Goal: Navigation & Orientation: Find specific page/section

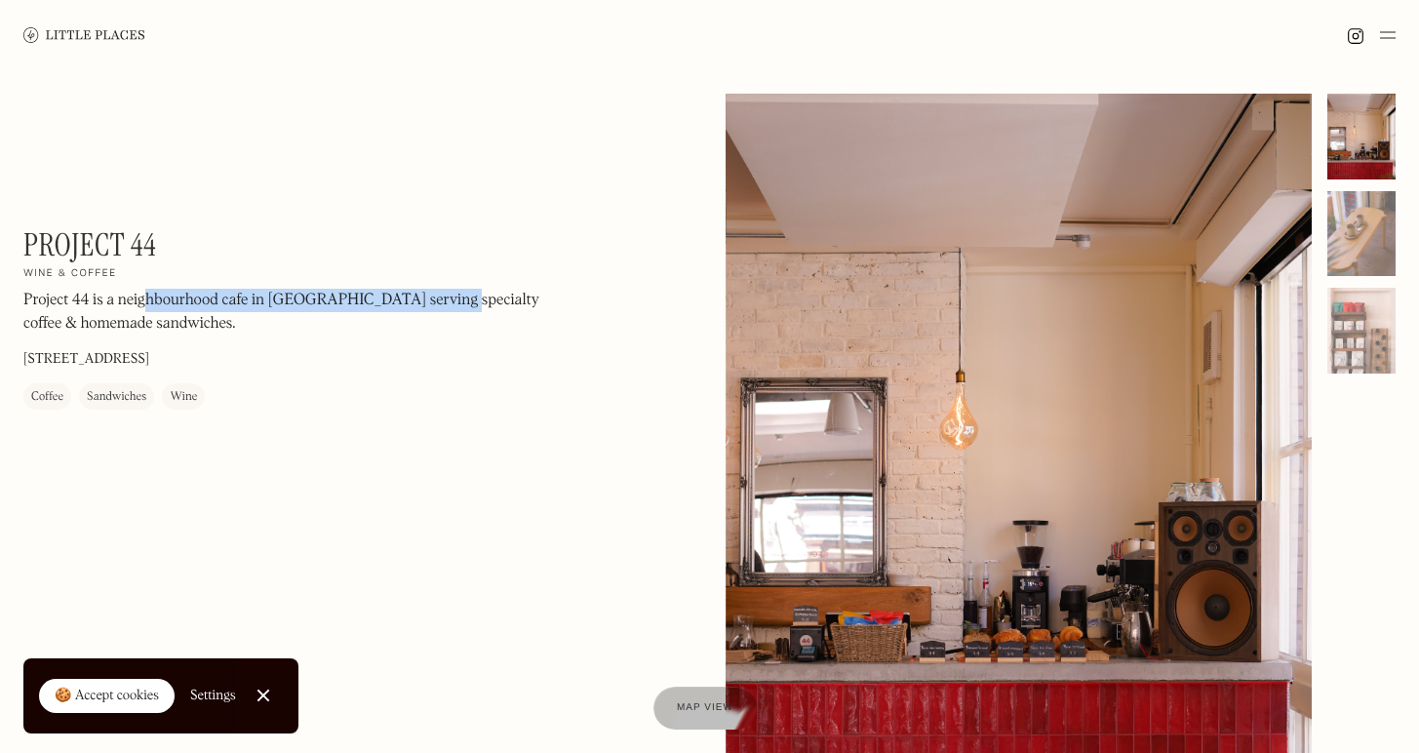
drag, startPoint x: 437, startPoint y: 300, endPoint x: 143, endPoint y: 299, distance: 293.5
click at [143, 299] on p "Project 44 is a neighbourhood cafe in [GEOGRAPHIC_DATA] serving specialty coffe…" at bounding box center [286, 312] width 527 height 47
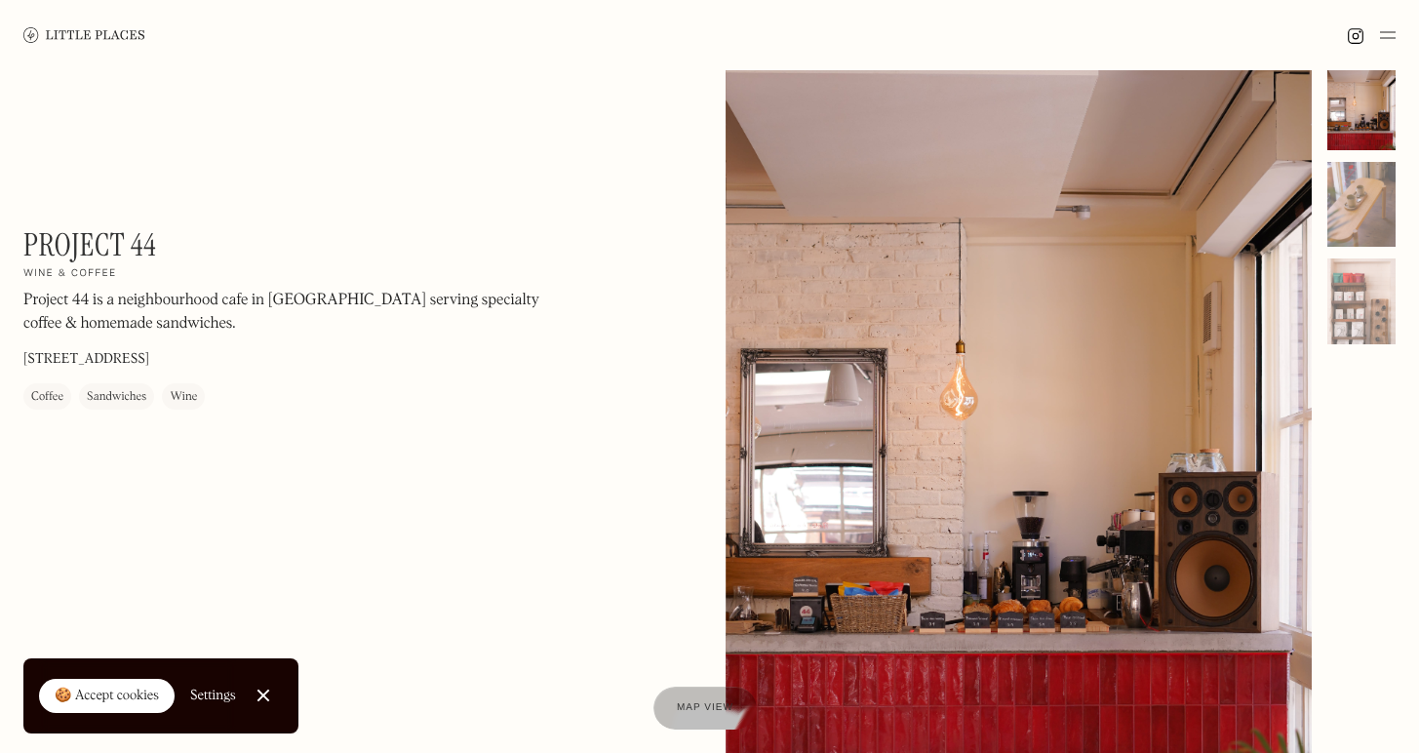
scroll to position [45, 0]
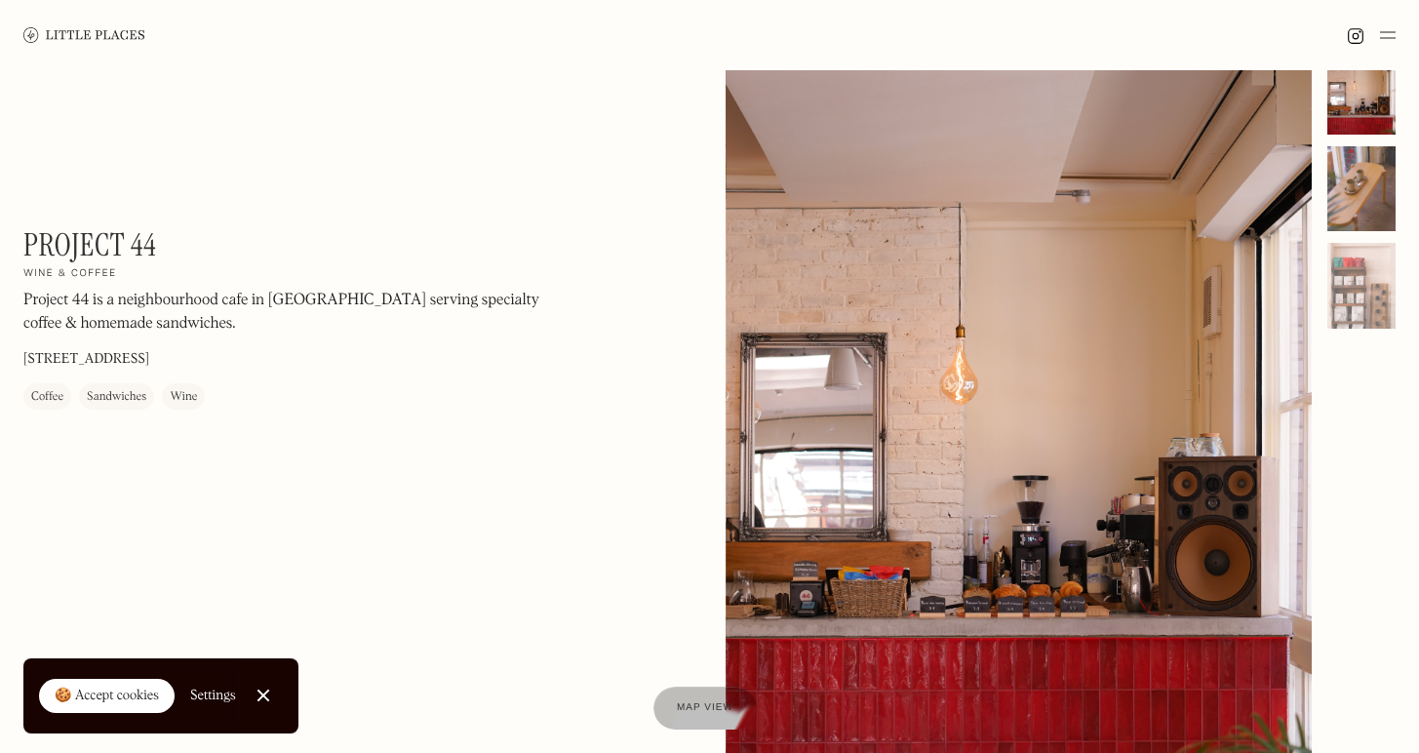
click at [1350, 150] on div at bounding box center [1361, 189] width 68 height 86
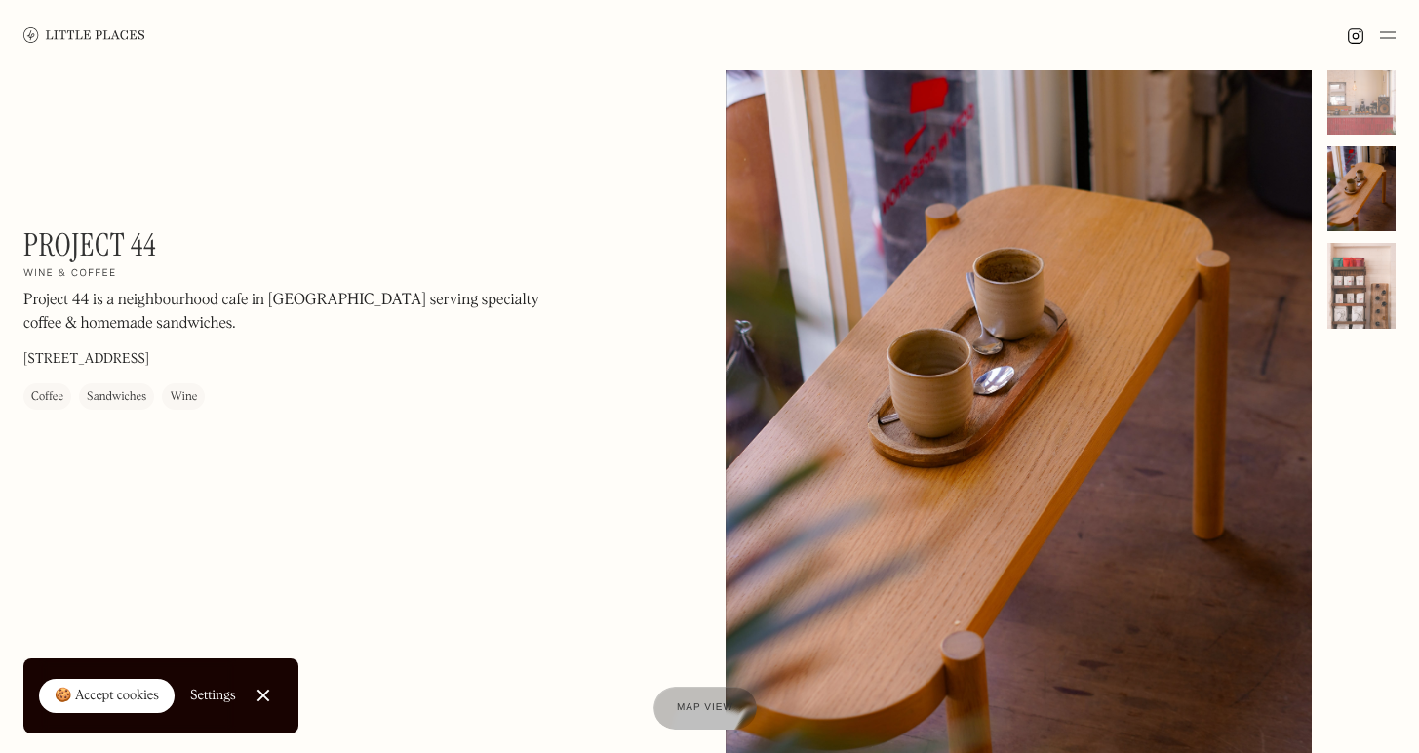
click at [1355, 283] on div at bounding box center [1361, 286] width 68 height 86
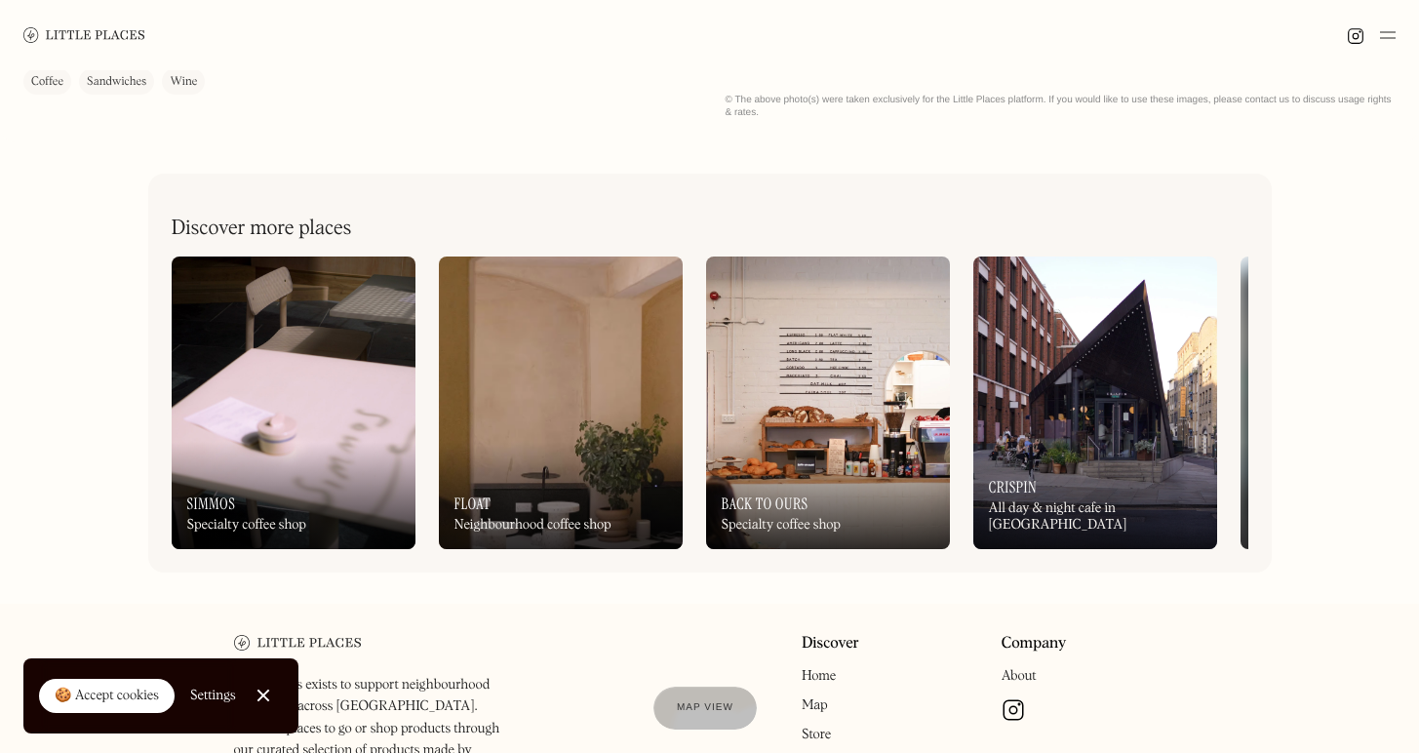
scroll to position [795, 0]
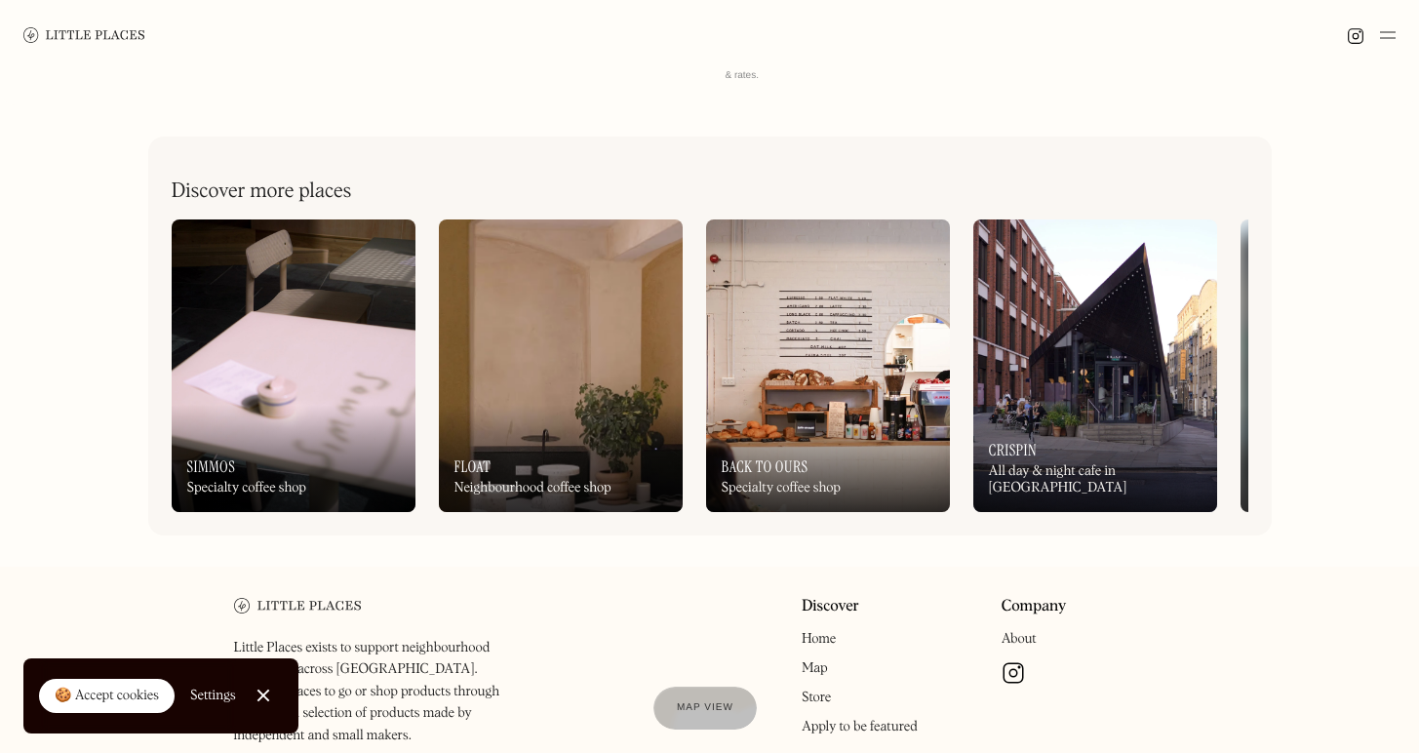
click at [1092, 340] on img at bounding box center [1095, 365] width 244 height 293
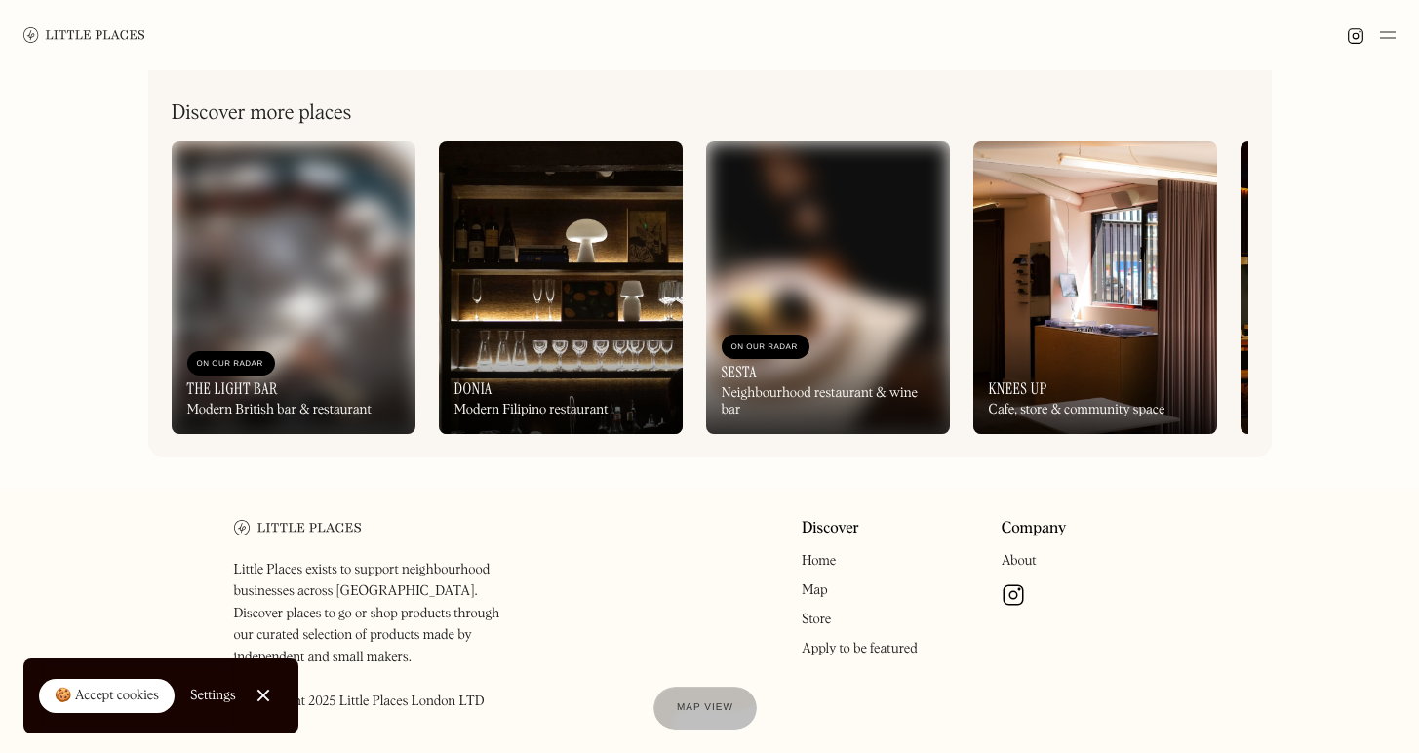
scroll to position [883, 0]
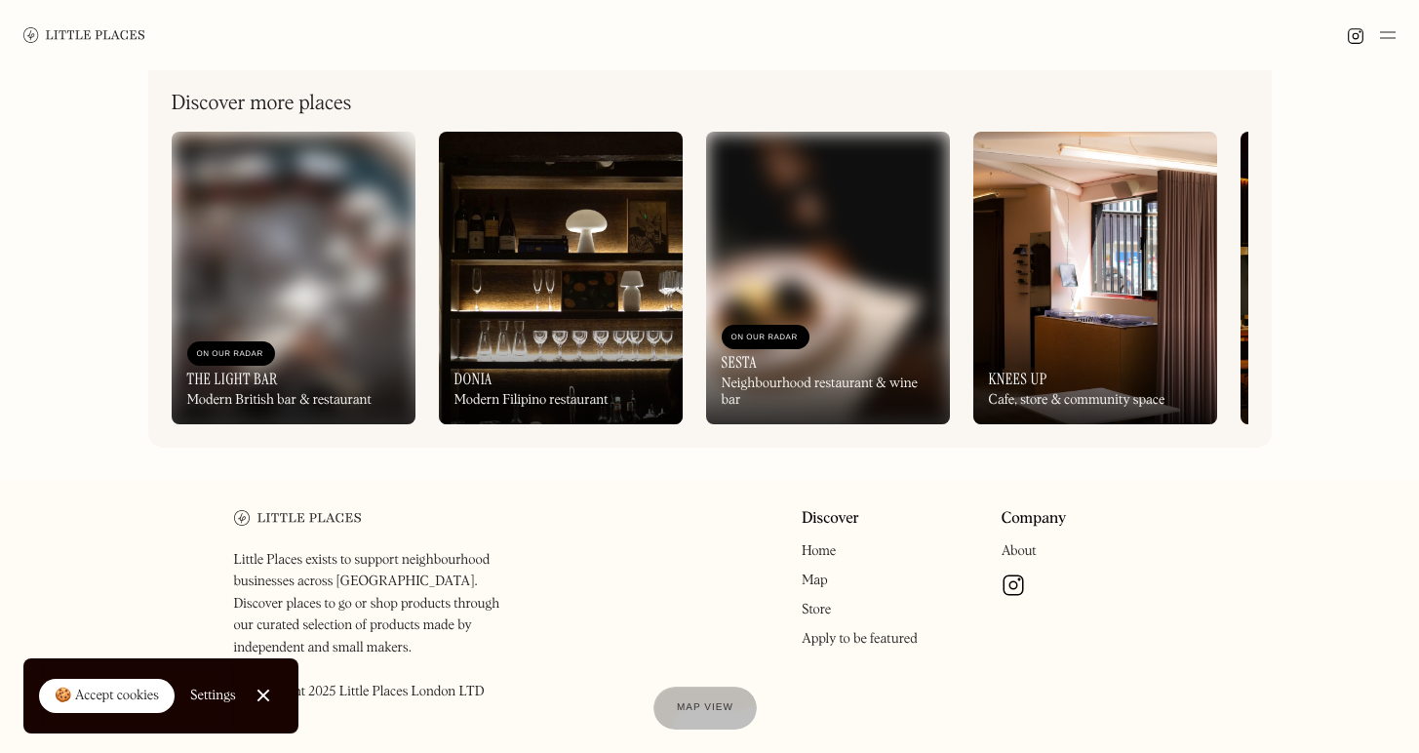
click at [618, 291] on img at bounding box center [561, 278] width 244 height 293
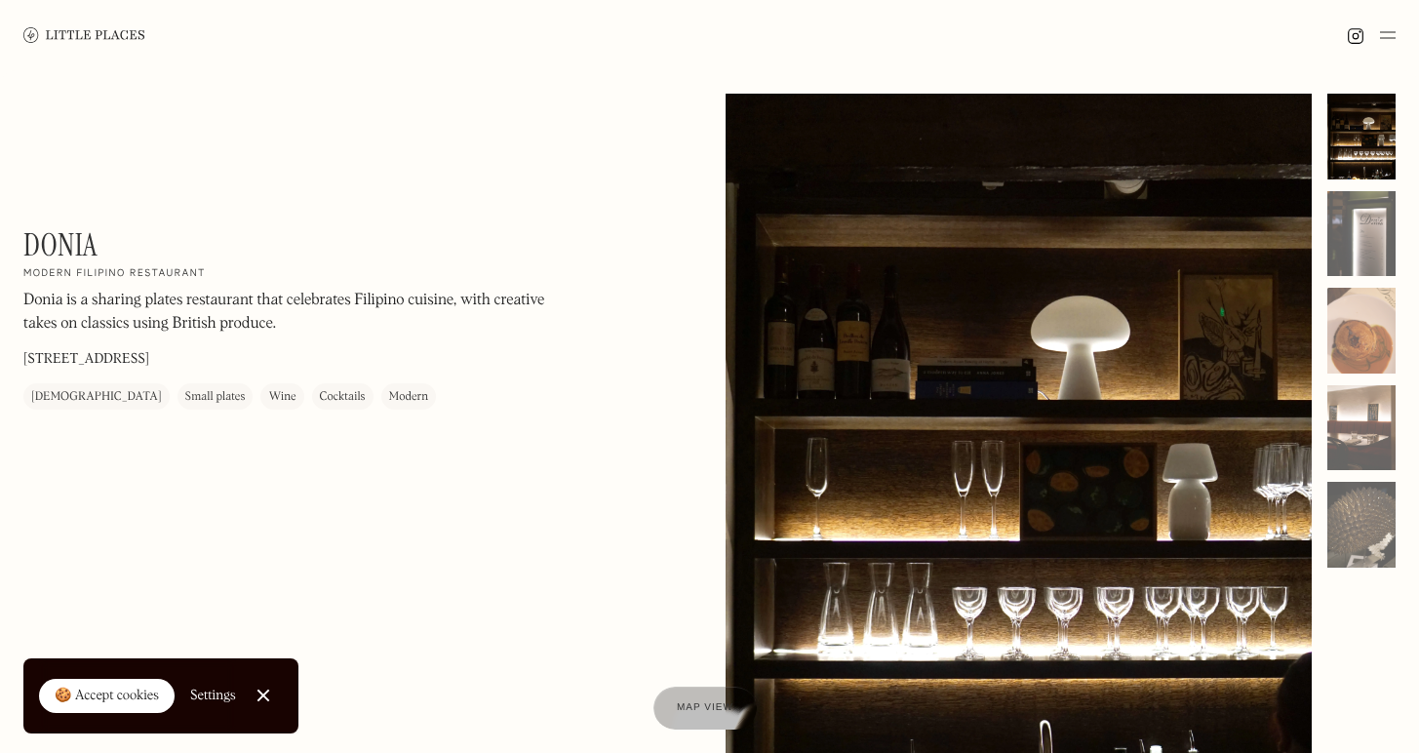
scroll to position [17, 0]
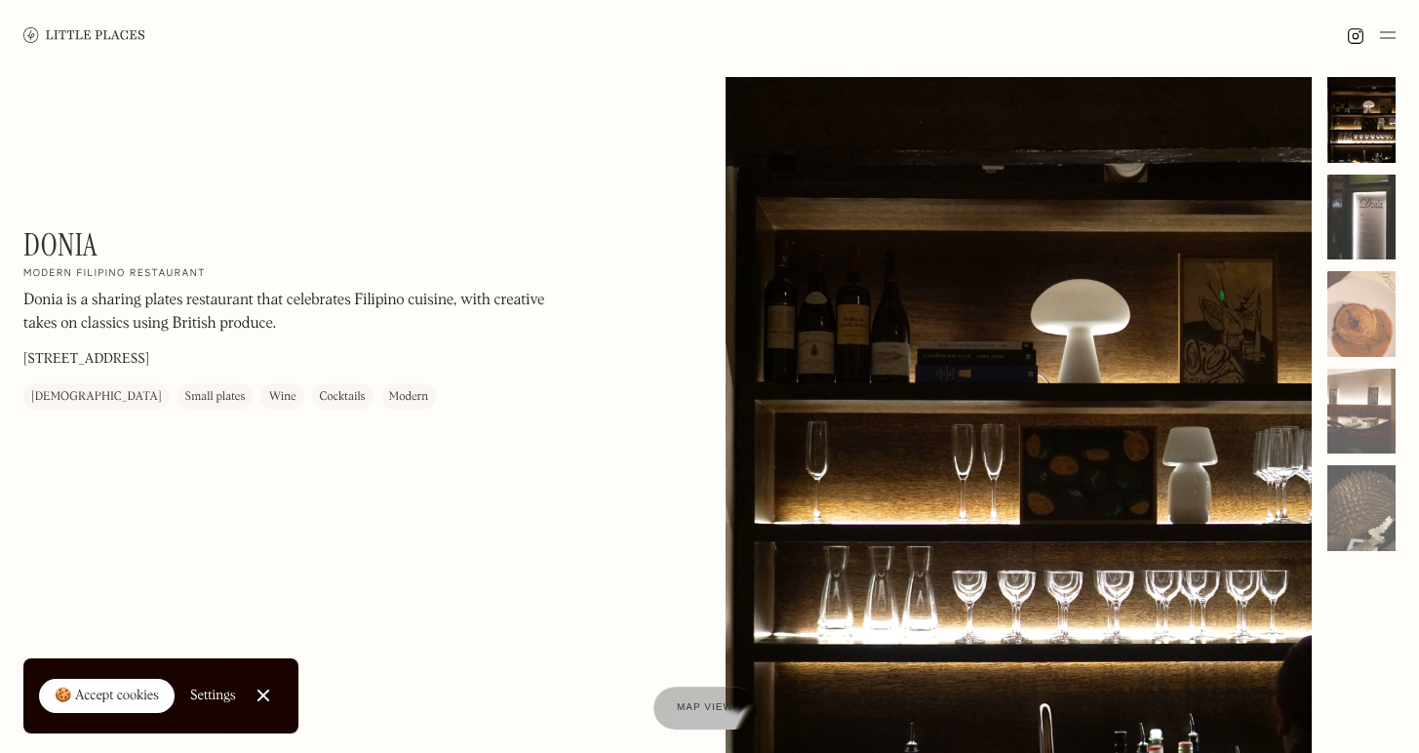
click at [1360, 229] on div at bounding box center [1361, 218] width 68 height 86
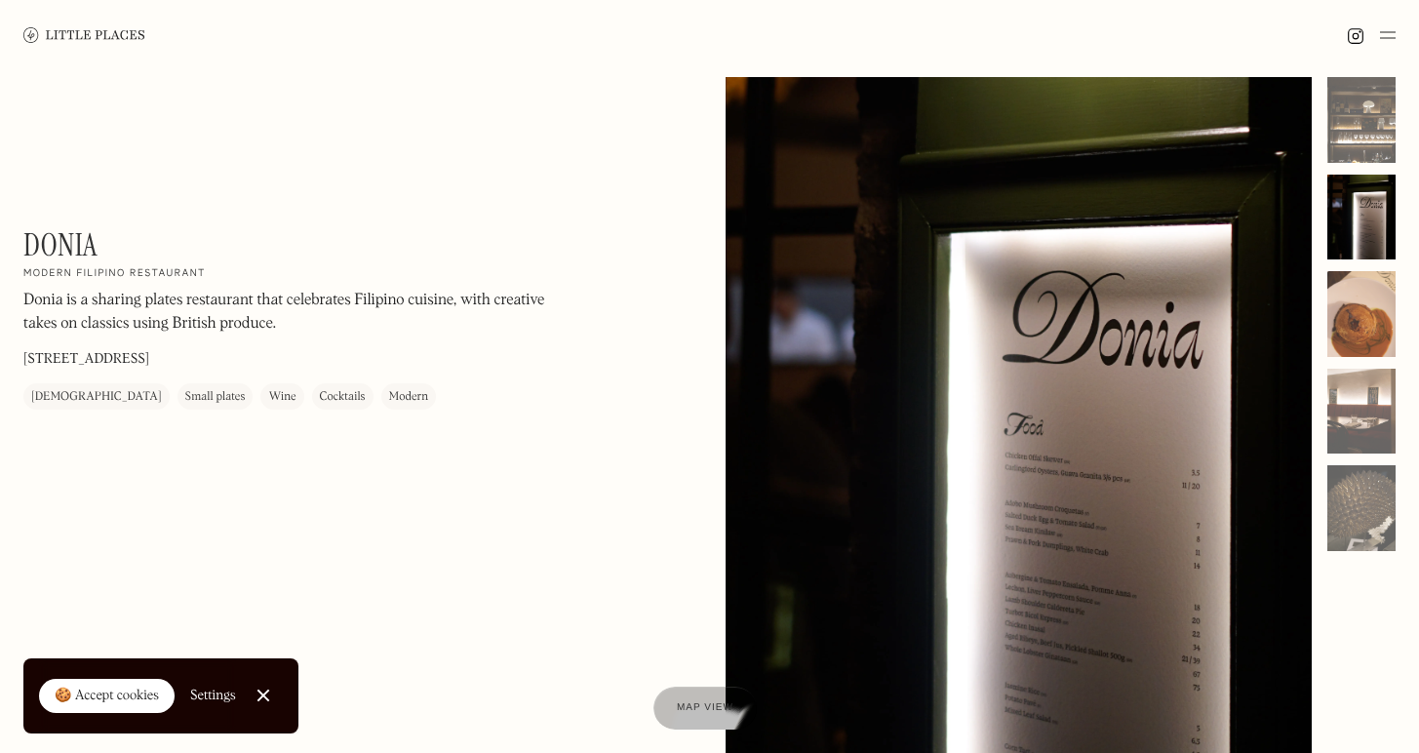
click at [1350, 322] on div at bounding box center [1361, 314] width 68 height 86
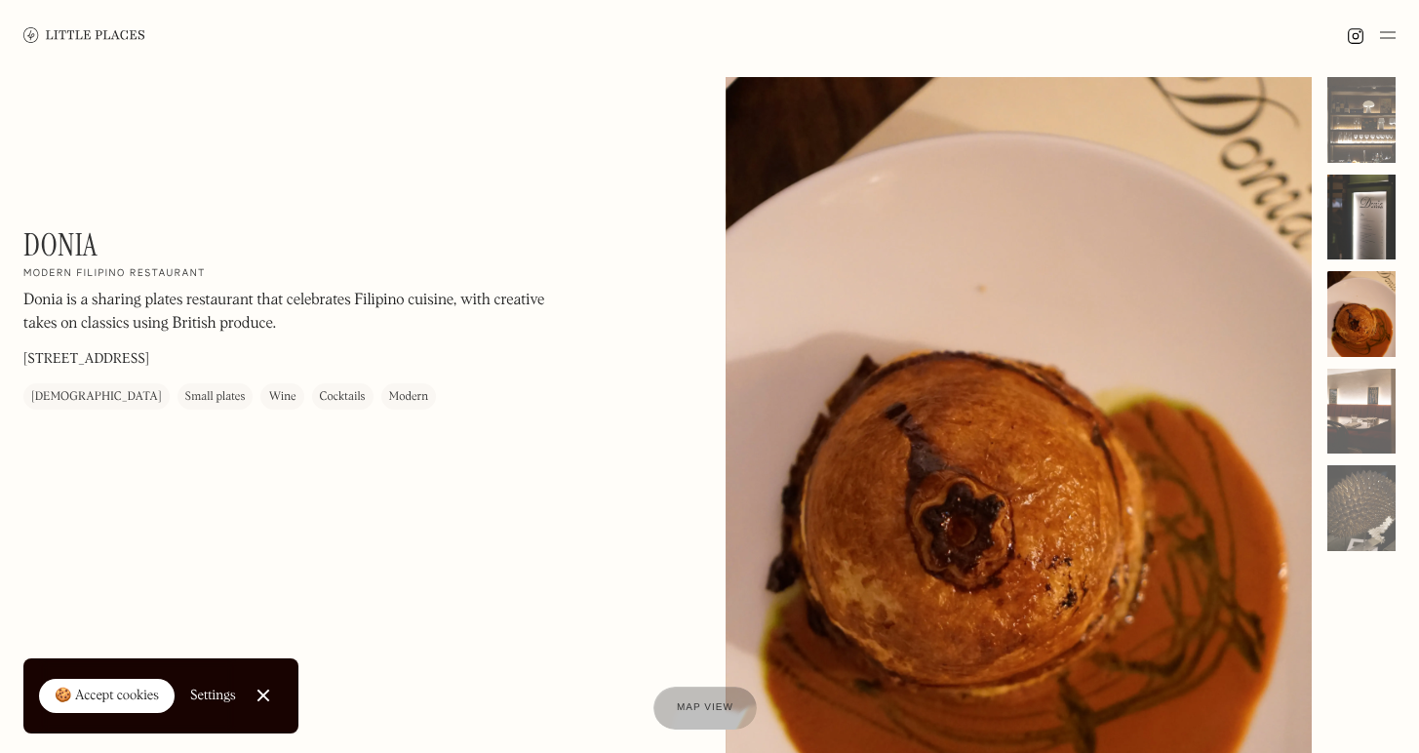
click at [1360, 253] on div at bounding box center [1361, 218] width 68 height 86
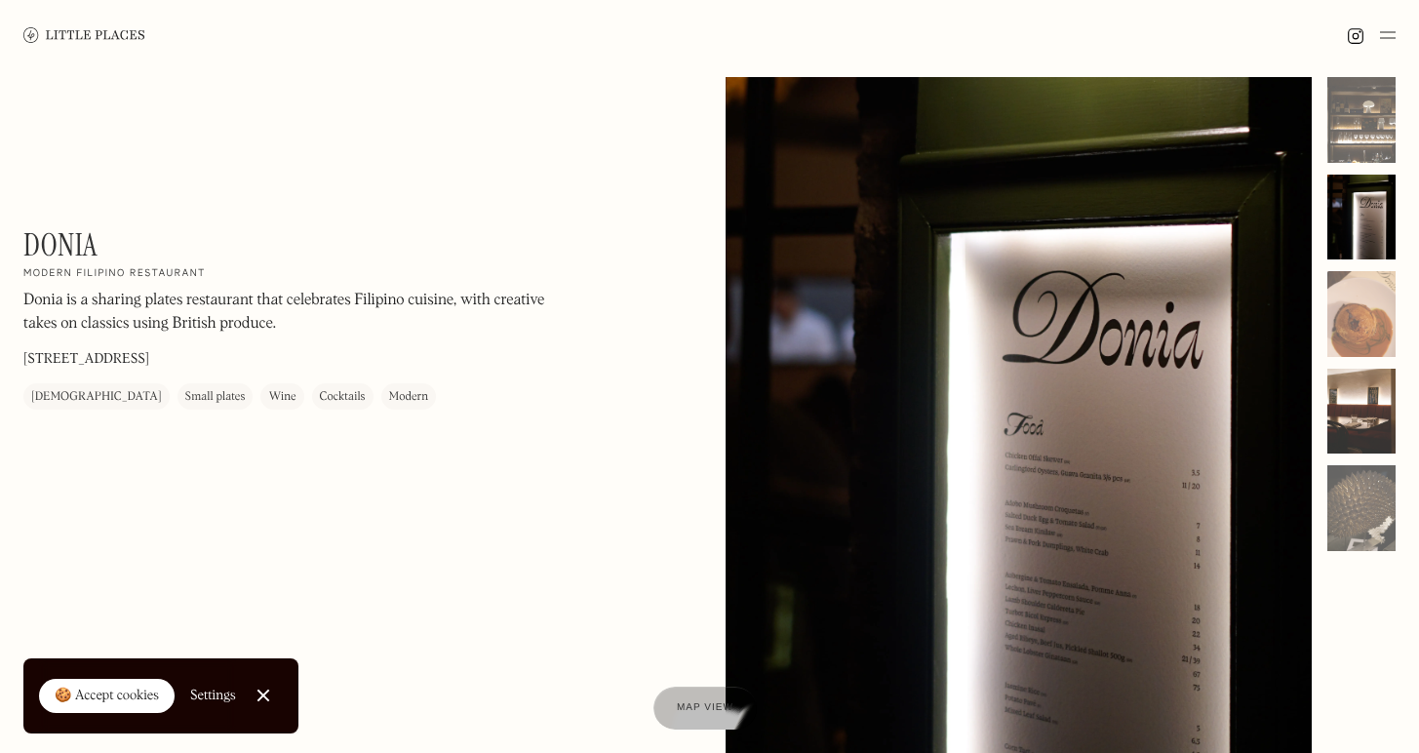
click at [1361, 412] on div at bounding box center [1361, 412] width 68 height 86
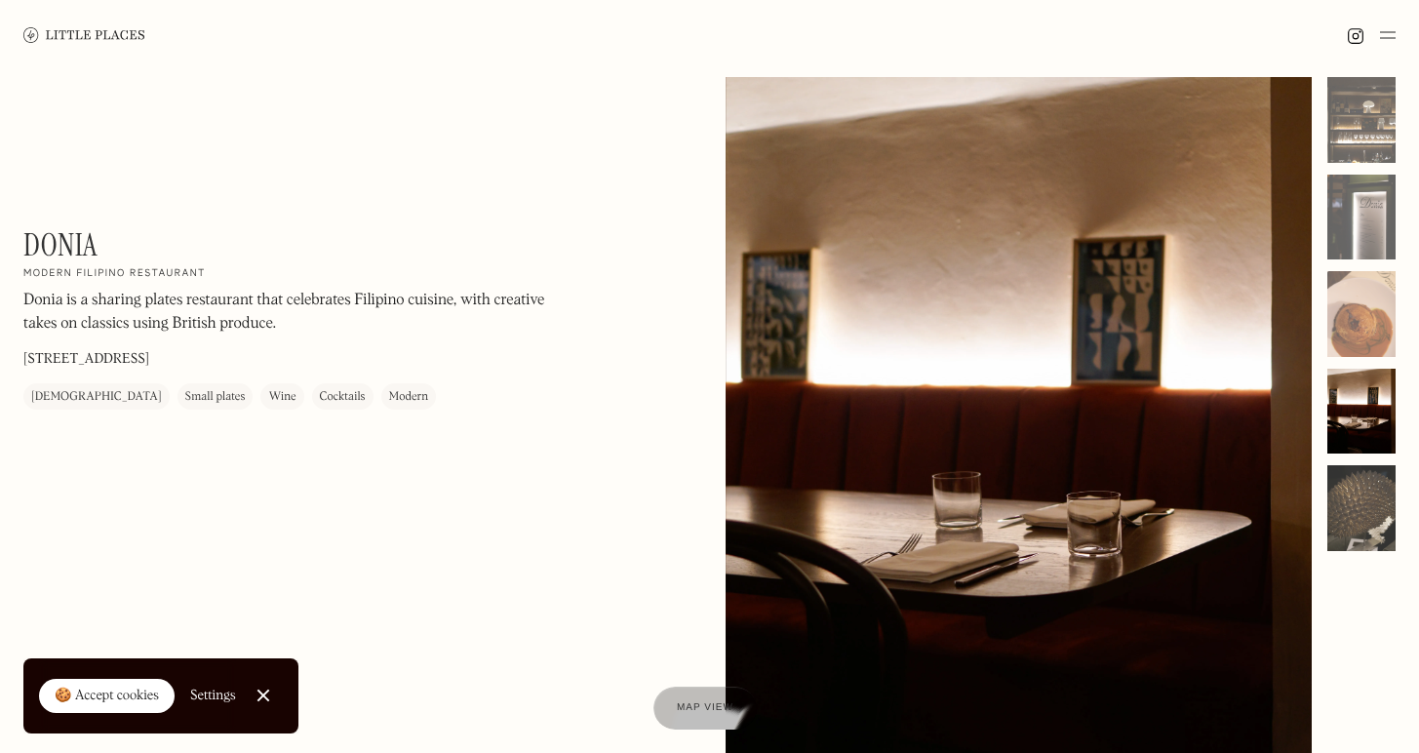
click at [1365, 508] on div at bounding box center [1361, 508] width 68 height 86
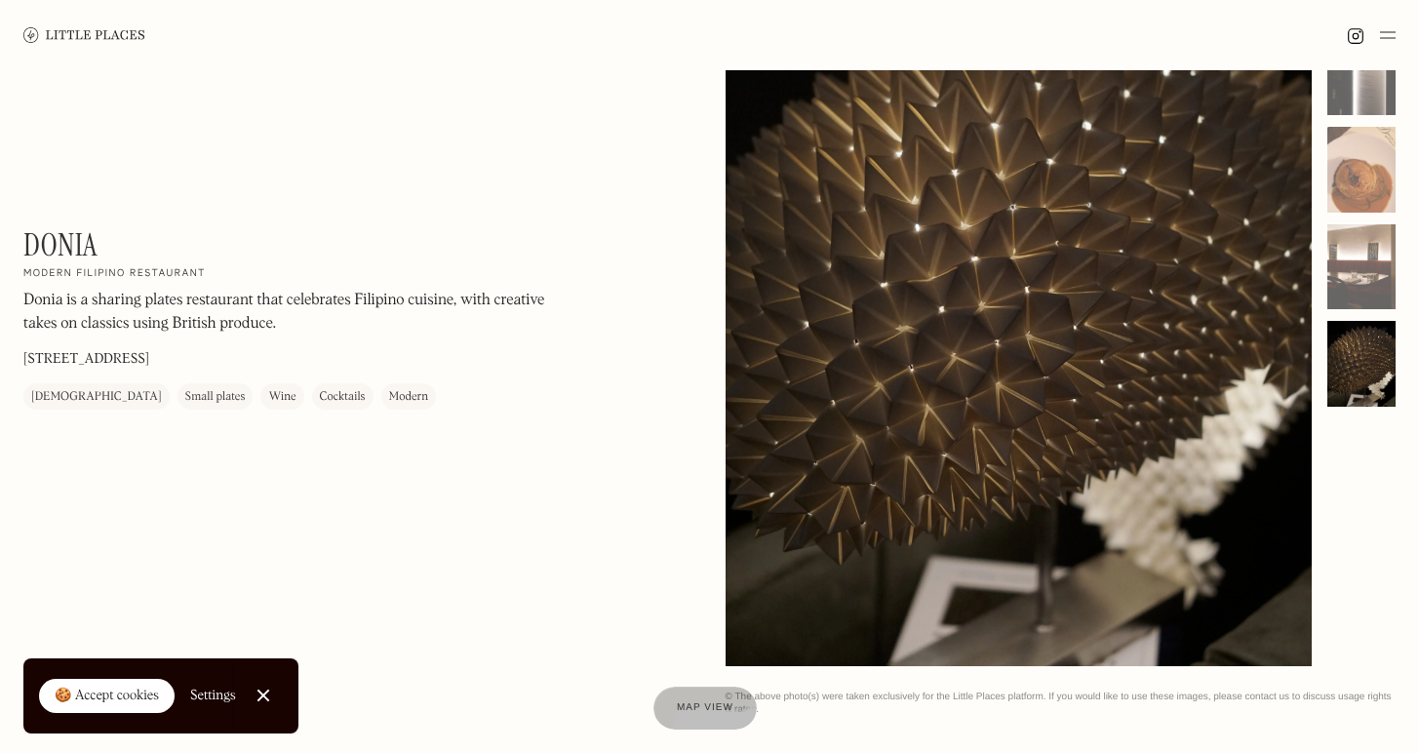
scroll to position [211, 0]
